Goal: Information Seeking & Learning: Learn about a topic

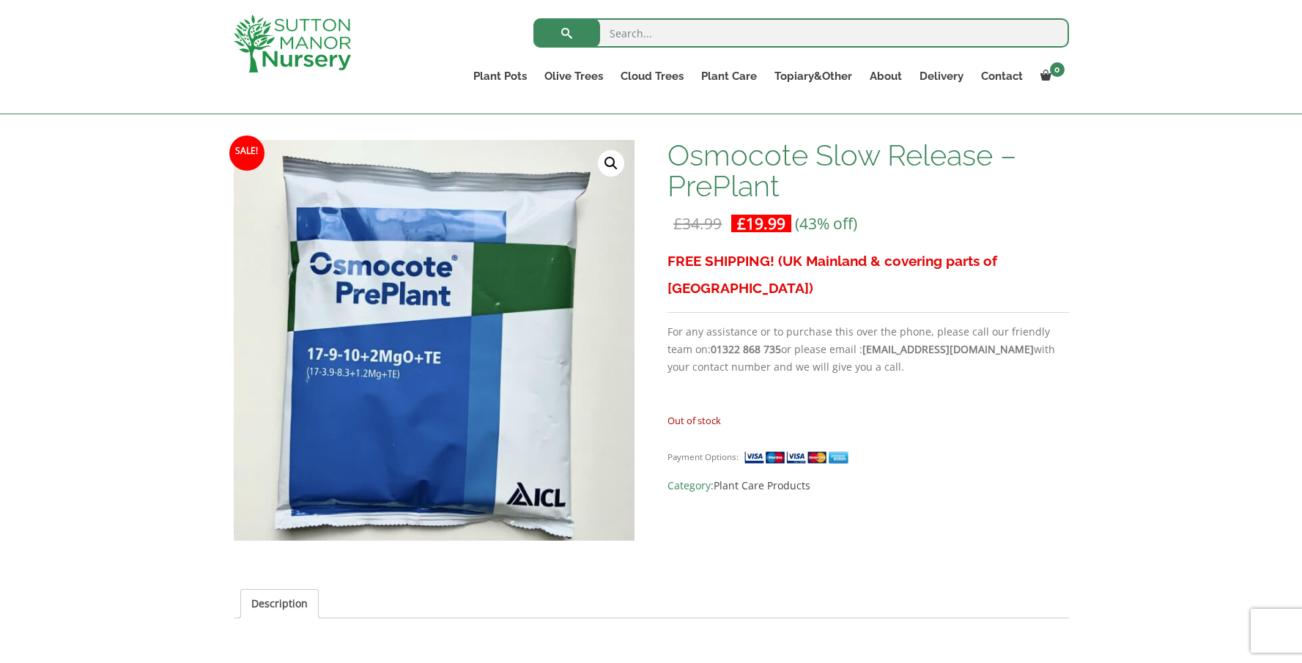
scroll to position [199, 0]
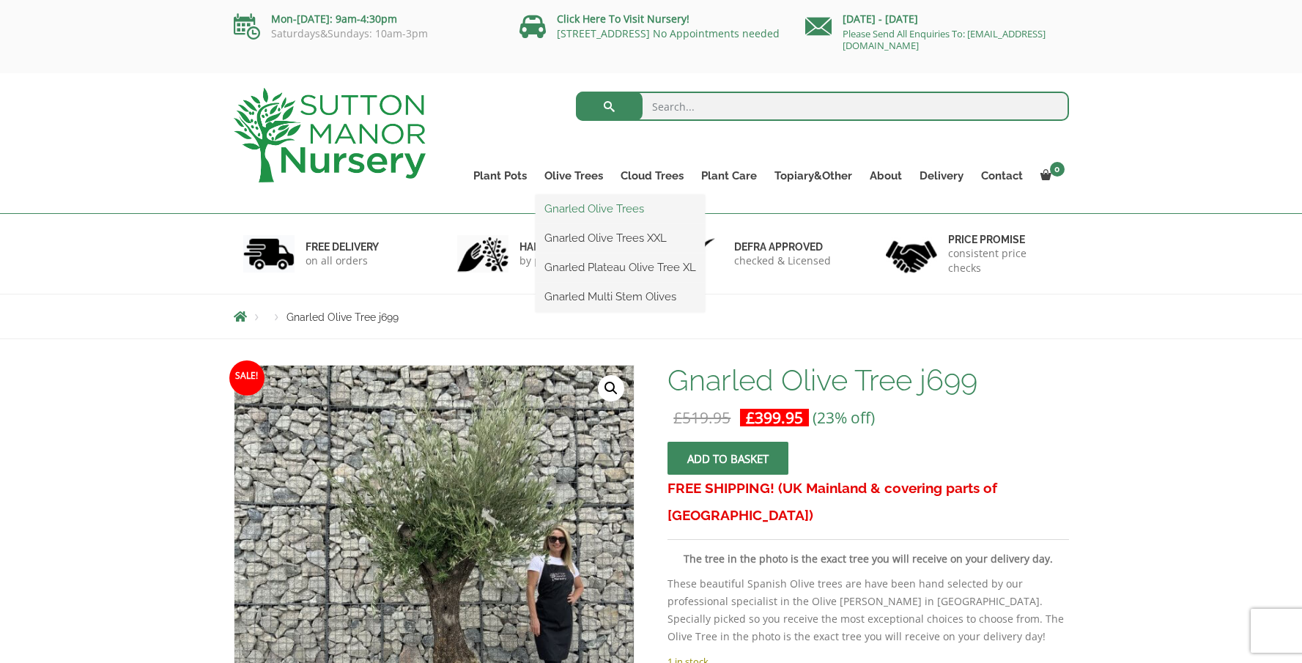
click at [576, 206] on link "Gnarled Olive Trees" at bounding box center [619, 209] width 169 height 22
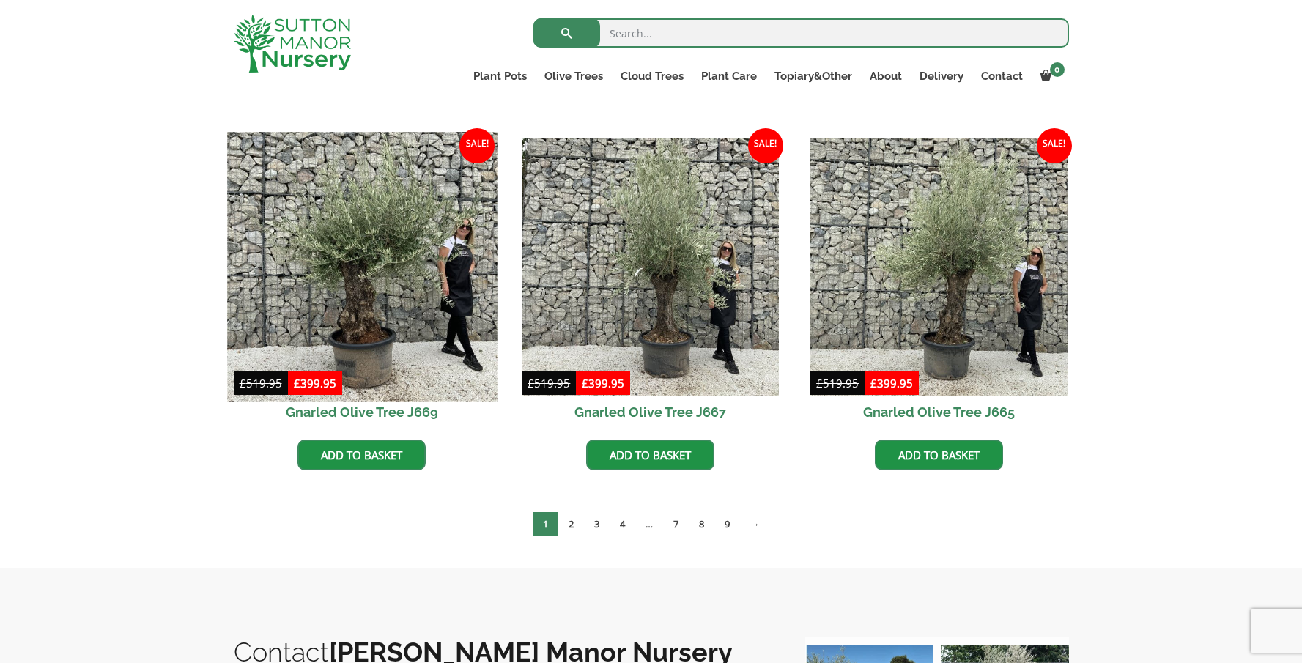
scroll to position [1075, 0]
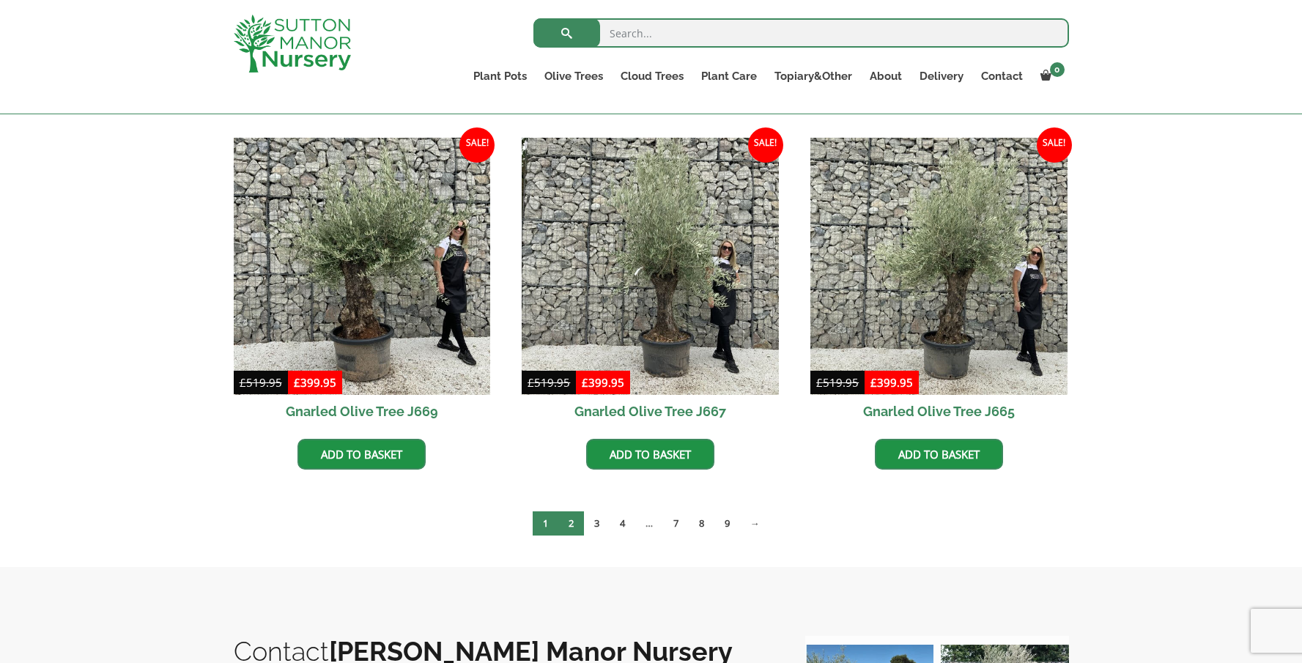
click at [568, 523] on link "2" at bounding box center [571, 523] width 26 height 24
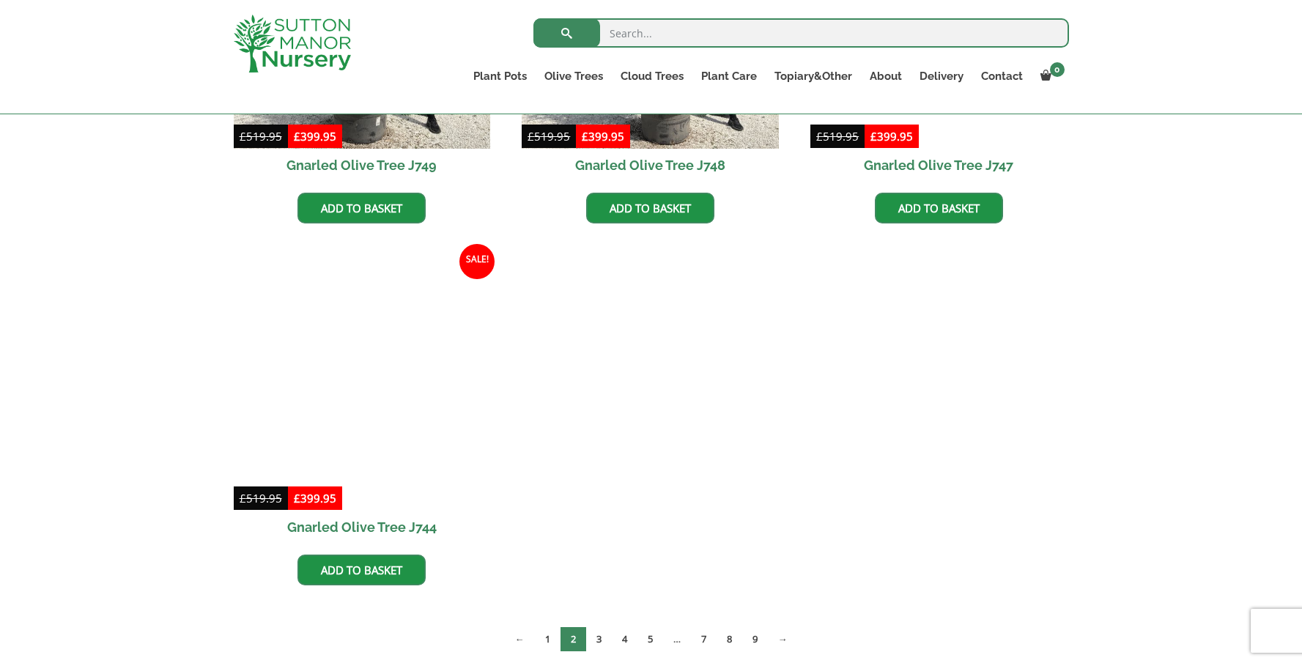
scroll to position [1322, 0]
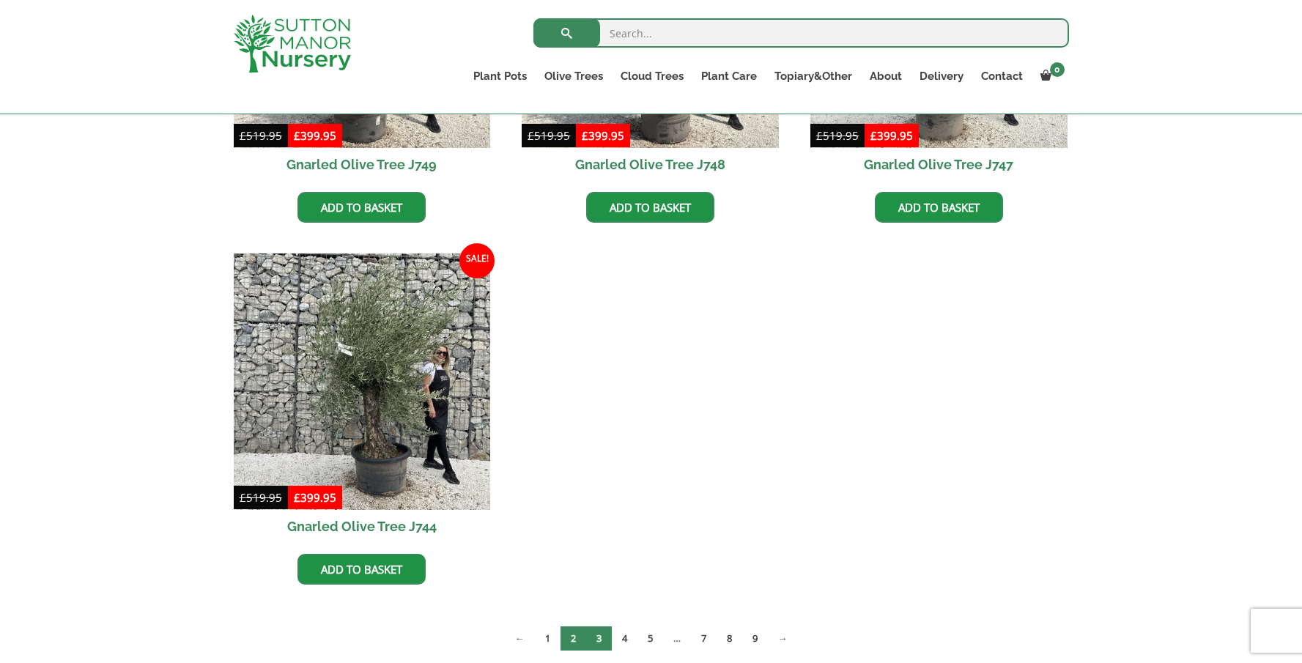
click at [598, 639] on link "3" at bounding box center [599, 638] width 26 height 24
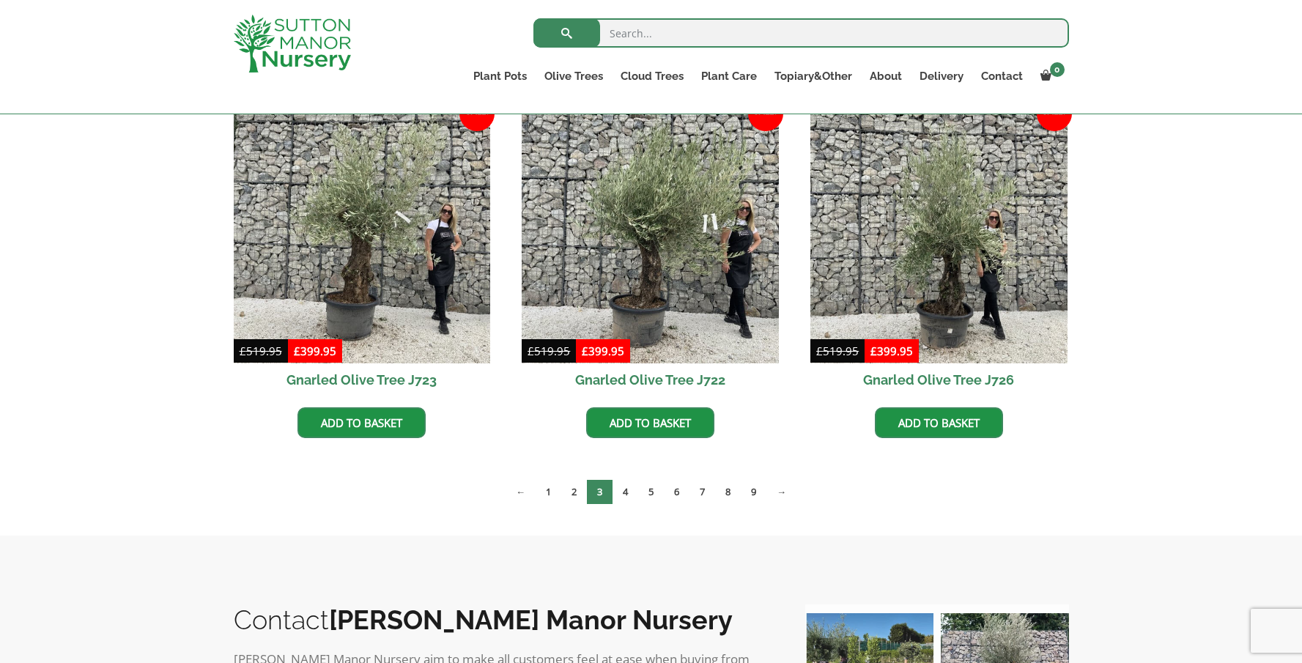
scroll to position [1112, 0]
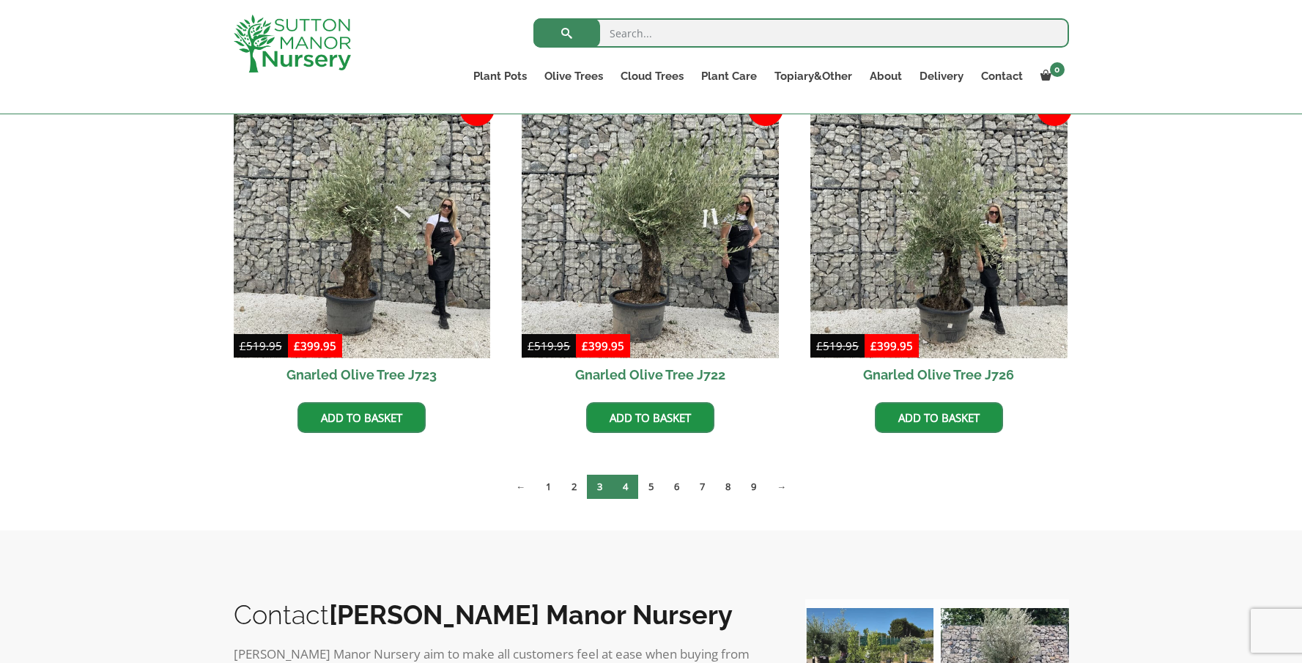
click at [629, 489] on link "4" at bounding box center [625, 487] width 26 height 24
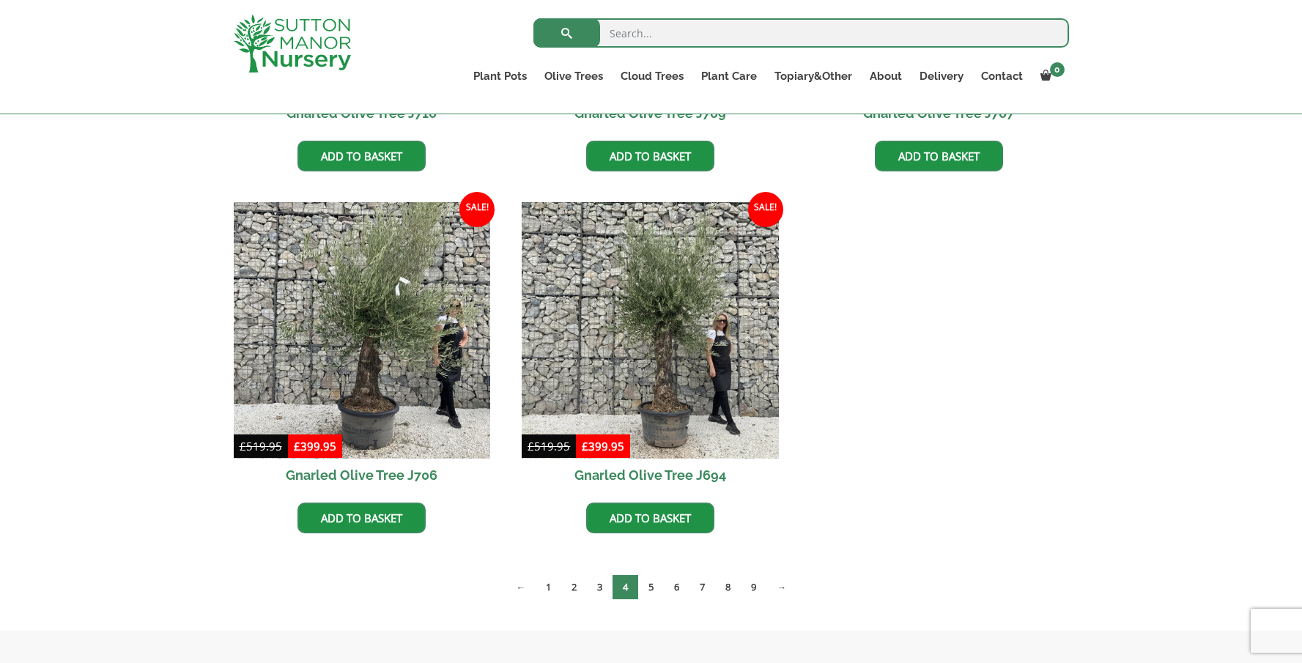
scroll to position [1395, 0]
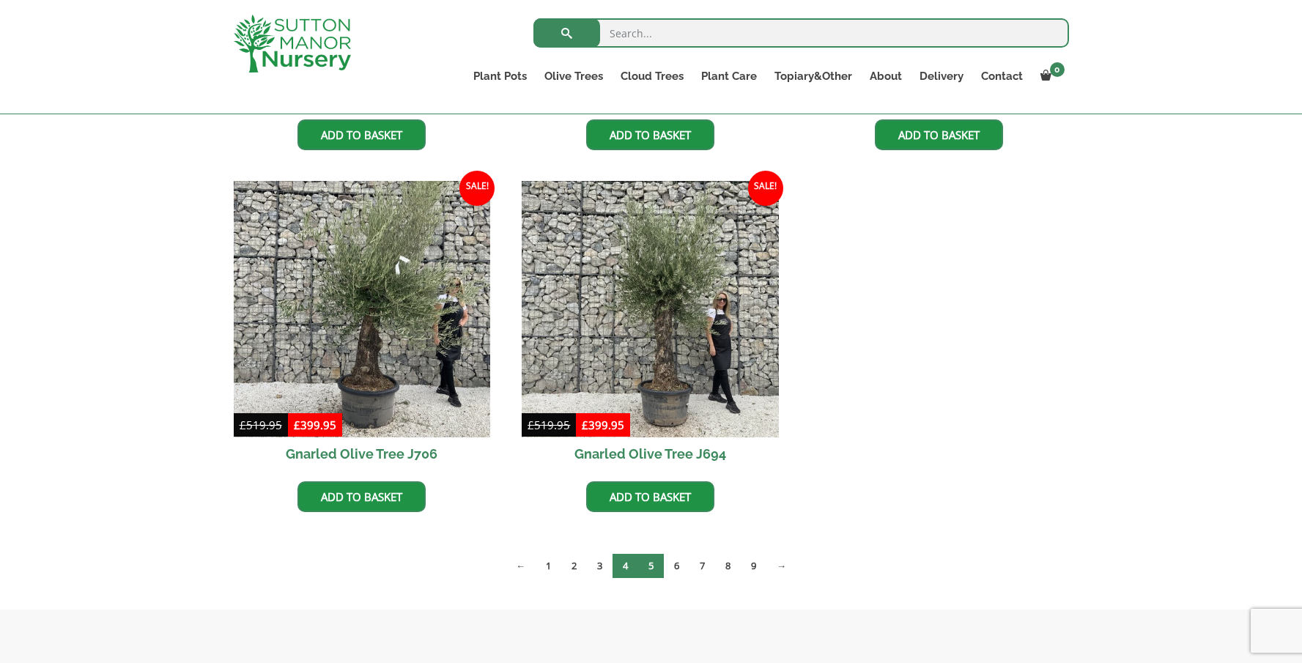
click at [648, 566] on link "5" at bounding box center [651, 566] width 26 height 24
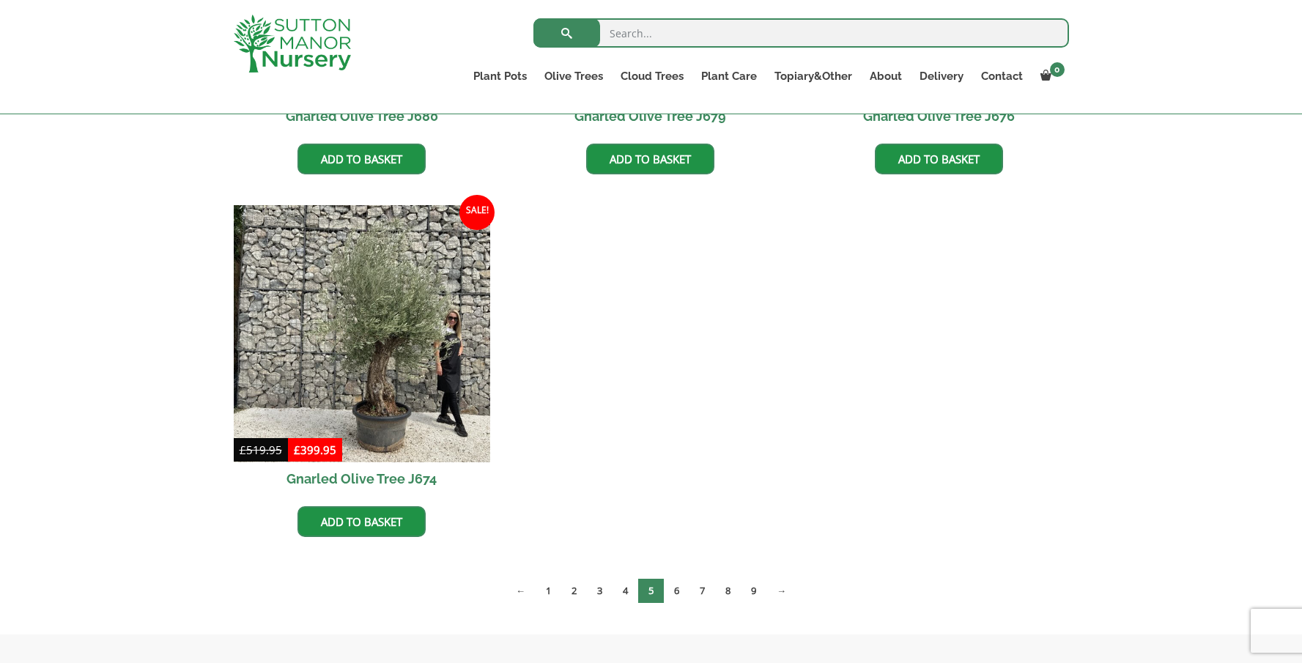
scroll to position [2096, 0]
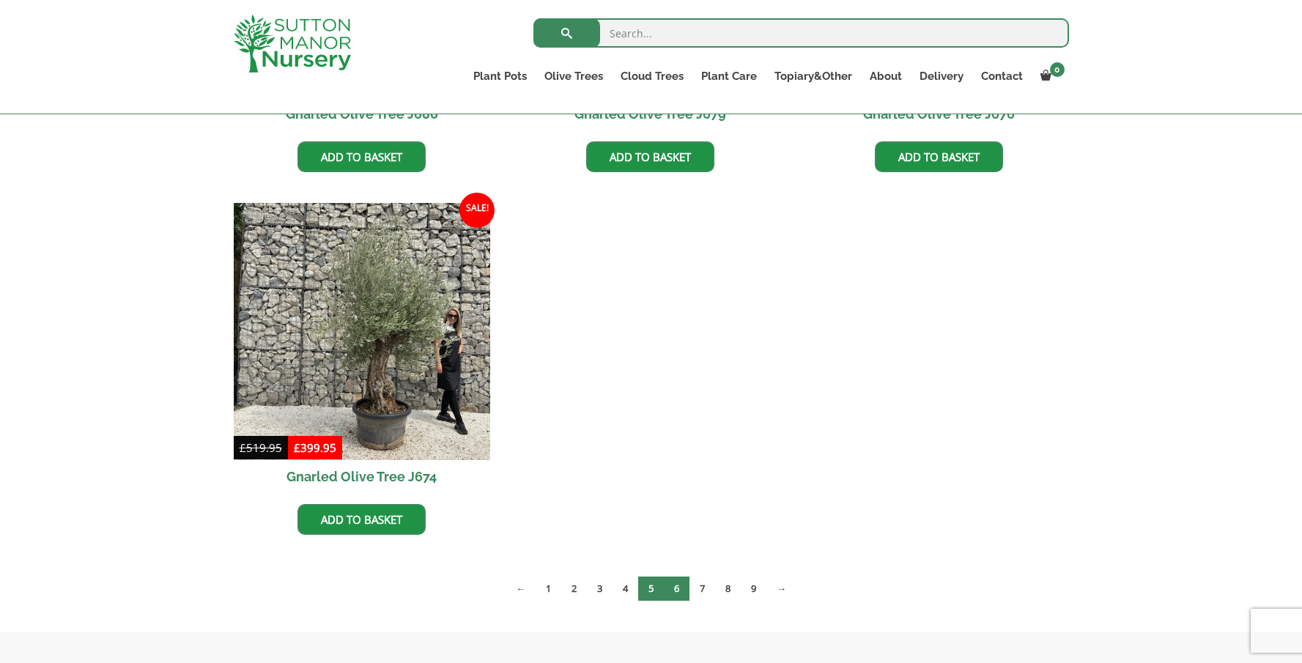
click at [675, 590] on link "6" at bounding box center [677, 588] width 26 height 24
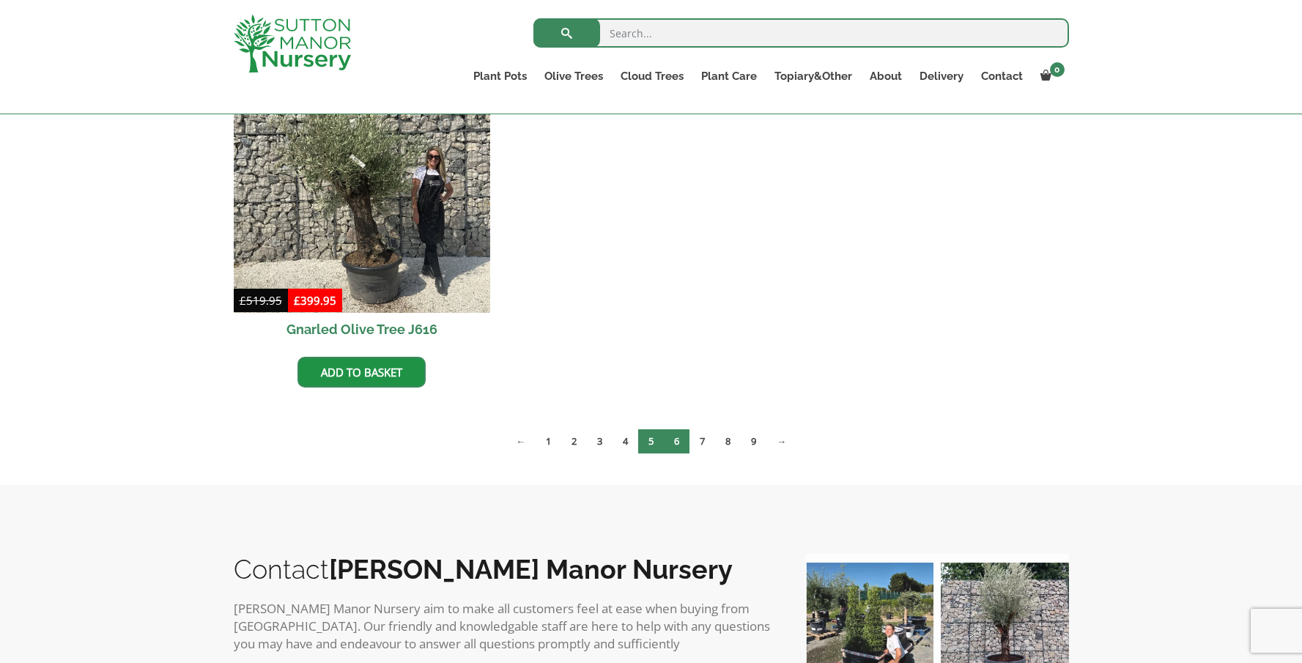
scroll to position [2249, 0]
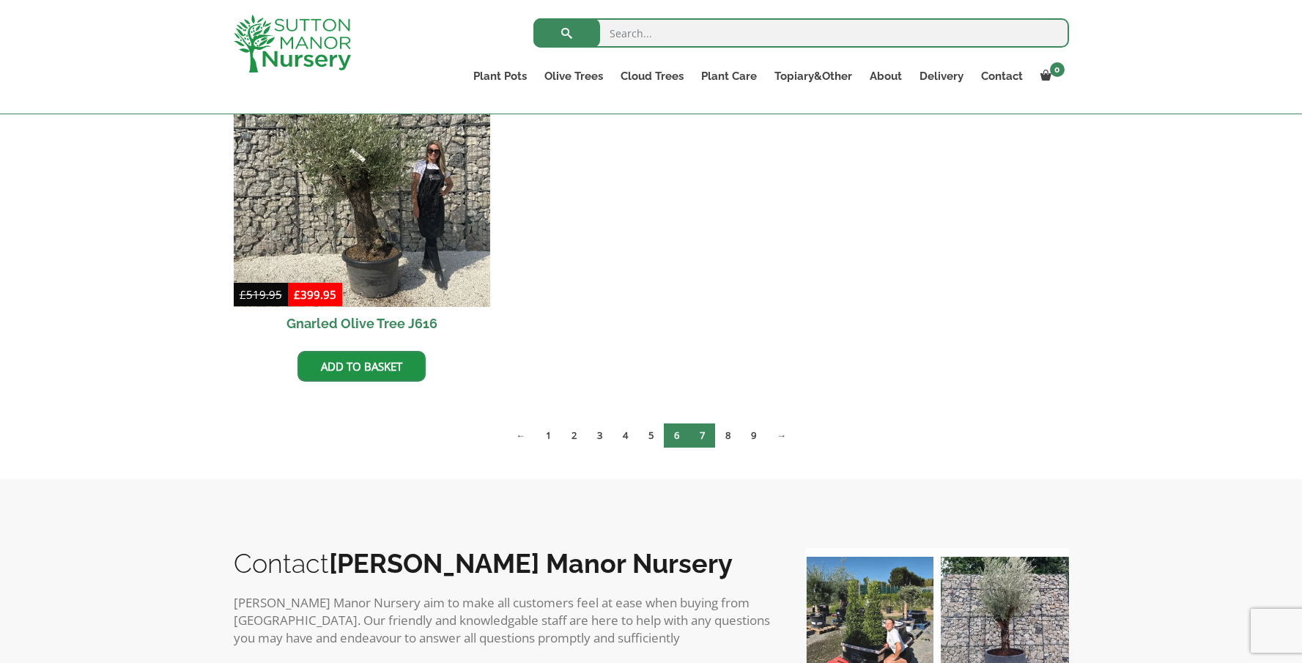
click at [702, 437] on link "7" at bounding box center [702, 435] width 26 height 24
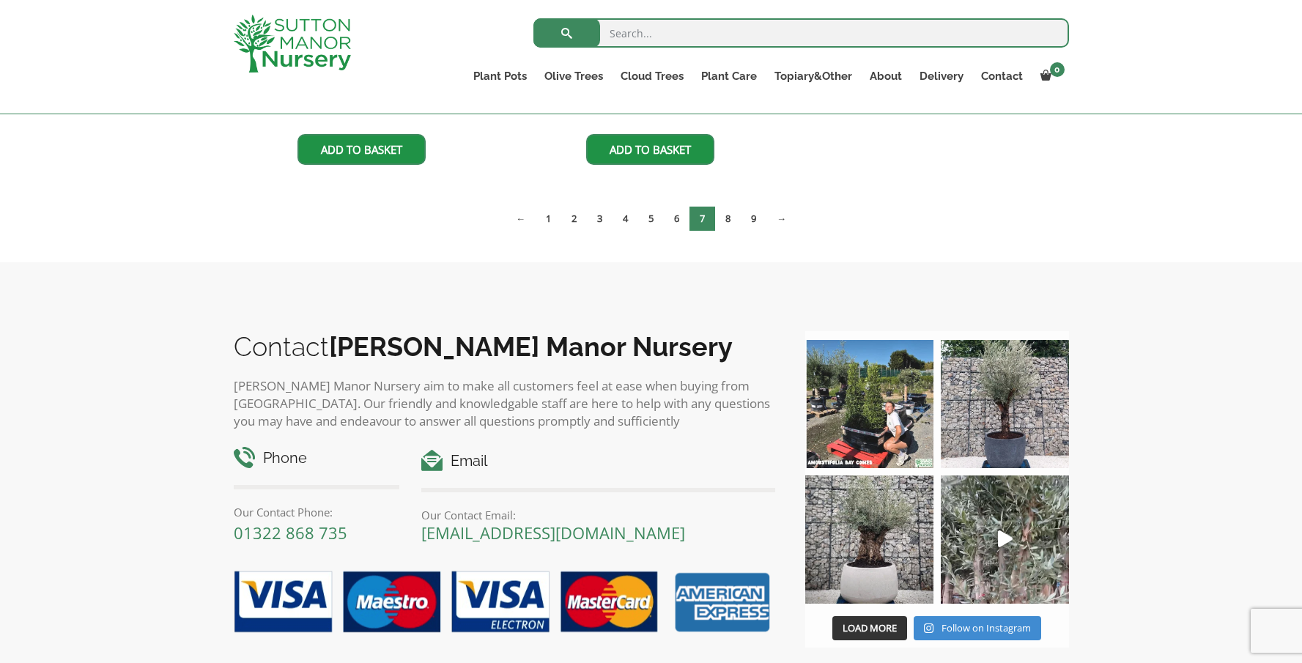
scroll to position [2467, 0]
click at [728, 222] on link "8" at bounding box center [728, 218] width 26 height 24
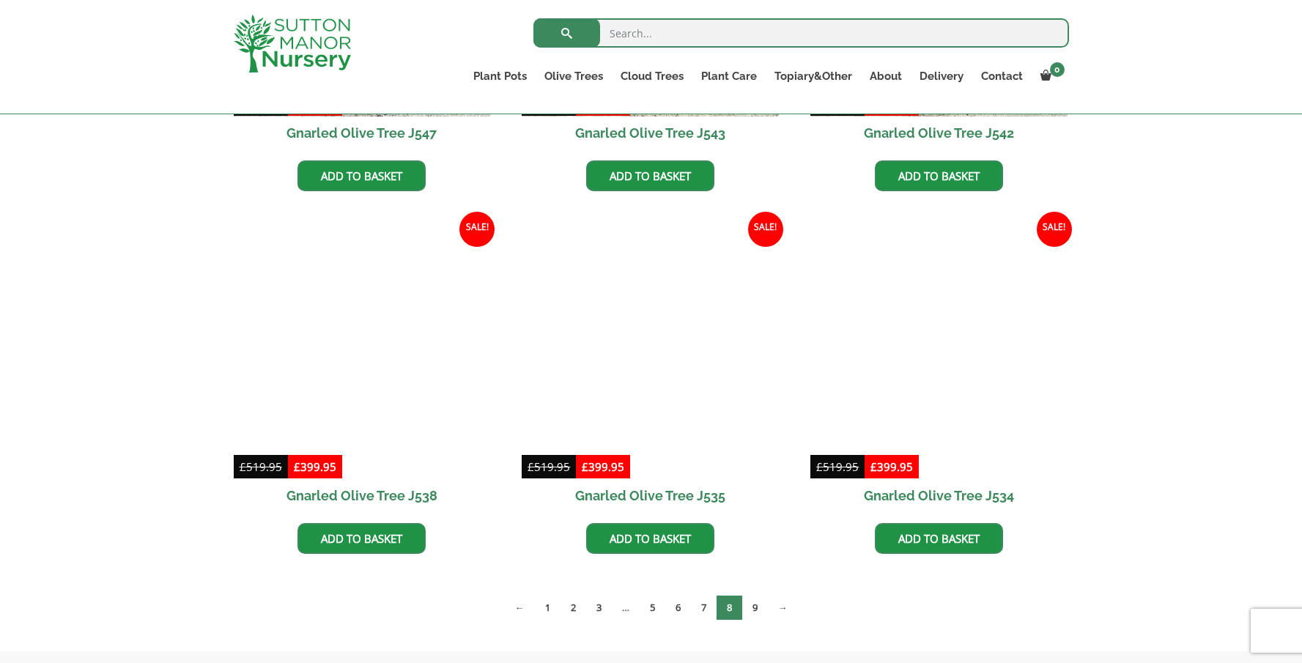
scroll to position [2079, 0]
